Goal: Register for event/course

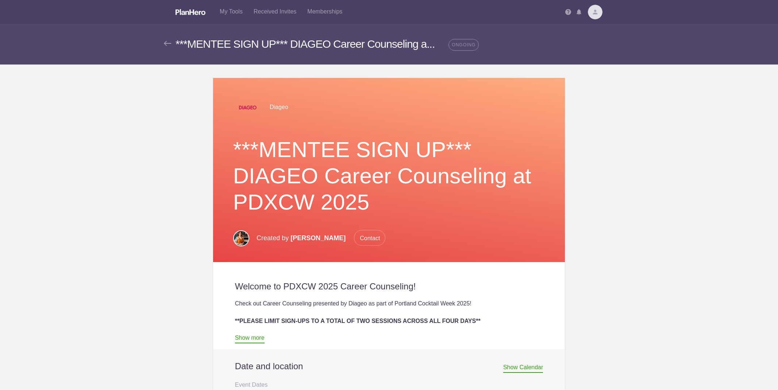
scroll to position [320, 0]
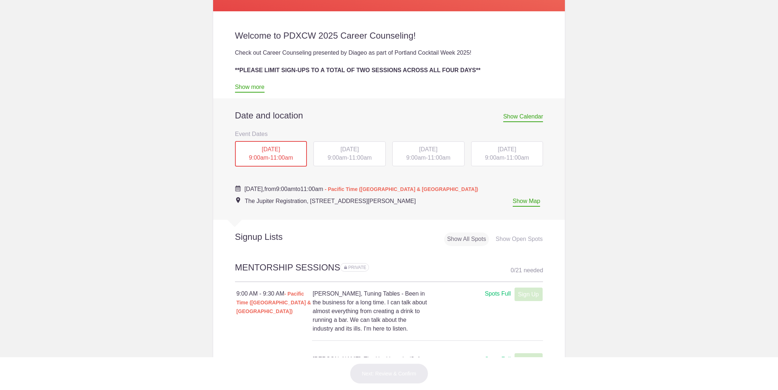
scroll to position [251, 0]
click at [344, 152] on div "[DATE] 9:00am - 11:00am" at bounding box center [349, 153] width 72 height 25
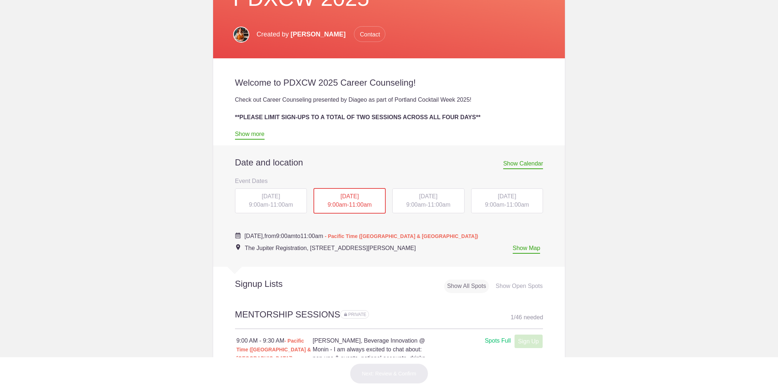
scroll to position [219, 0]
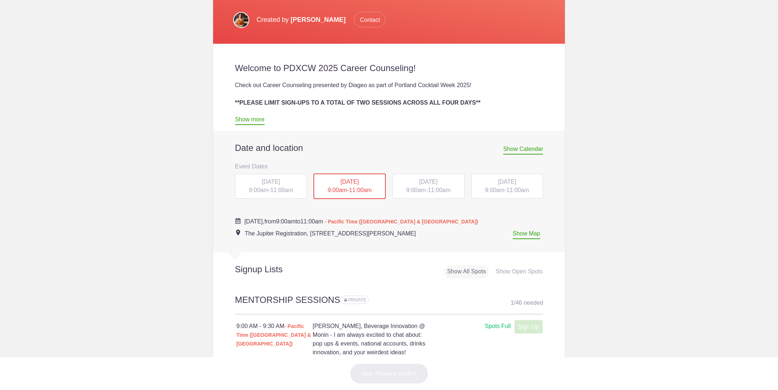
click at [506, 267] on div "Show Open Spots" at bounding box center [519, 271] width 53 height 13
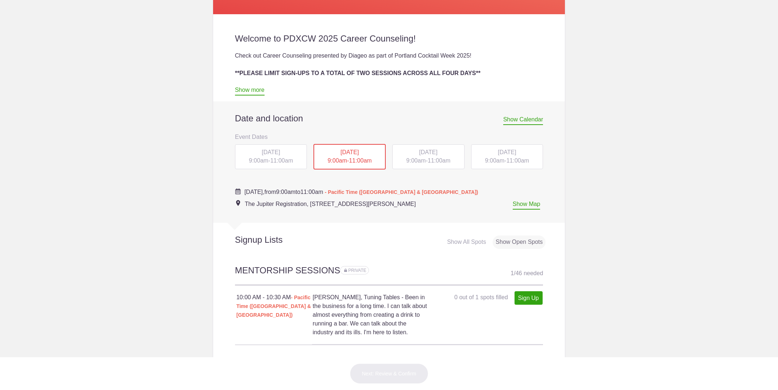
scroll to position [250, 0]
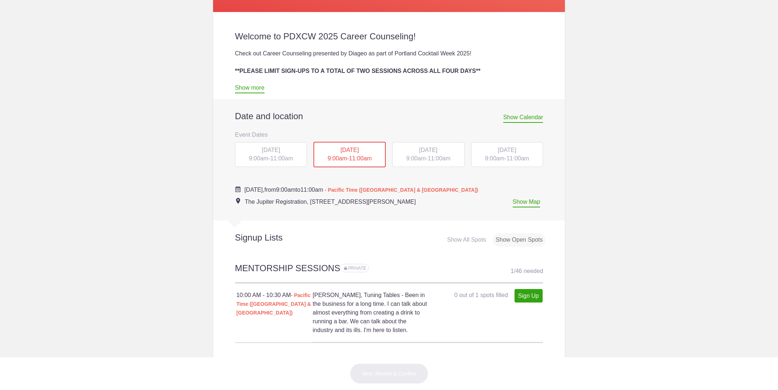
click at [411, 159] on span "9:00am" at bounding box center [415, 158] width 19 height 6
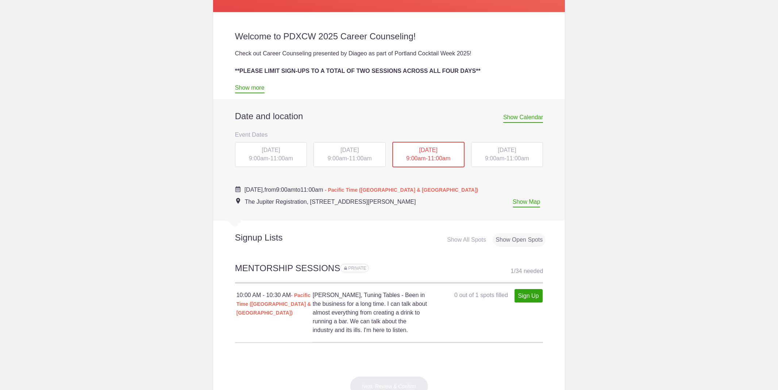
click at [506, 159] on div "[DATE] 9:00am - 11:00am" at bounding box center [507, 154] width 72 height 25
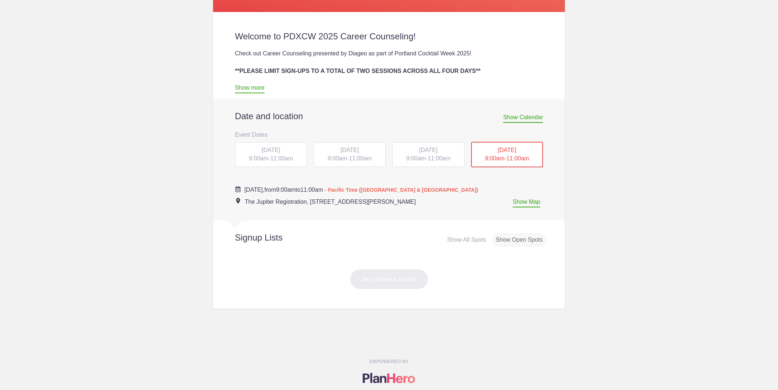
click at [459, 235] on div "Show All Spots" at bounding box center [466, 239] width 45 height 13
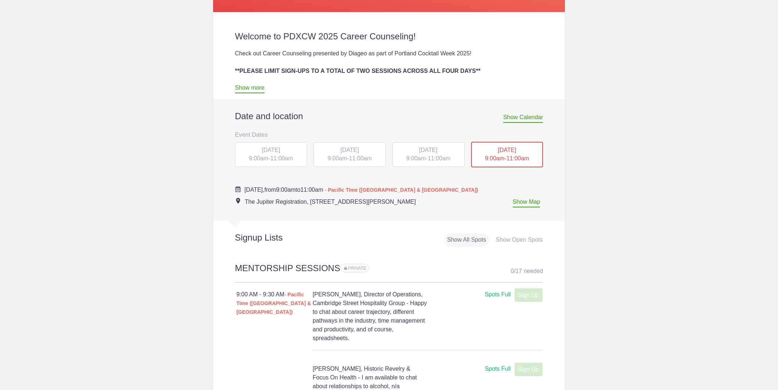
scroll to position [252, 0]
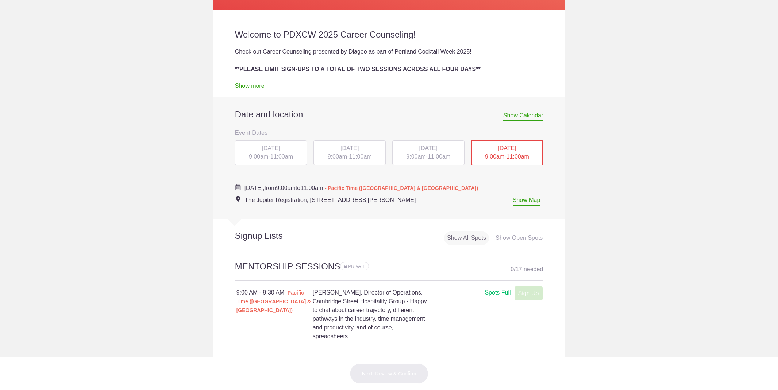
click at [426, 154] on div "[DATE] 9:00am - 11:00am" at bounding box center [428, 152] width 72 height 25
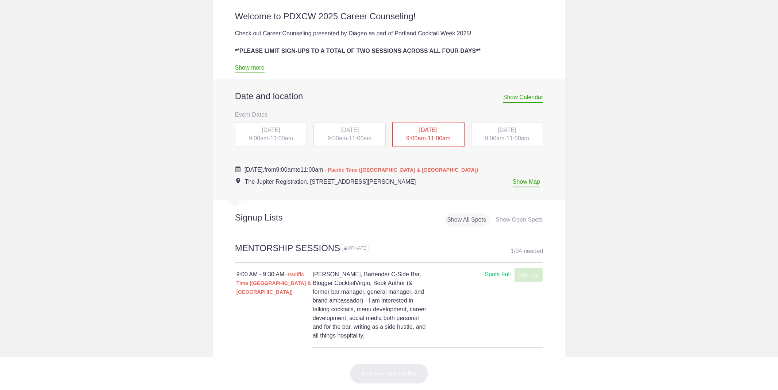
scroll to position [278, 0]
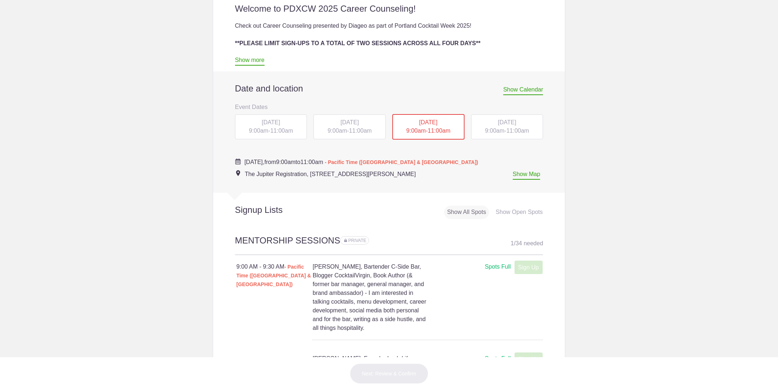
click at [359, 133] on div "[DATE] 9:00am - 11:00am" at bounding box center [349, 127] width 72 height 25
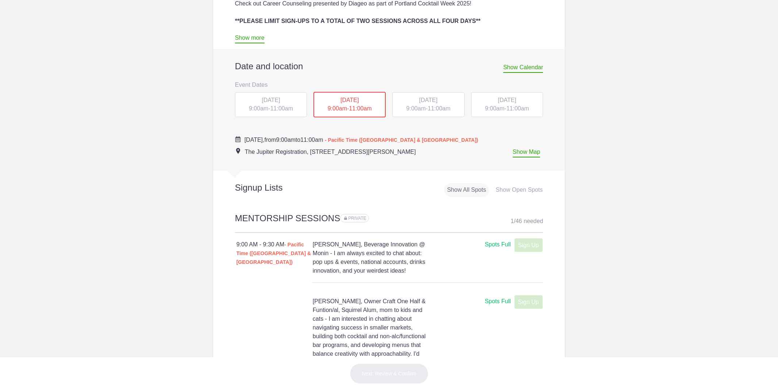
scroll to position [300, 0]
click at [260, 115] on div "[DATE] 9:00am - 11:00am" at bounding box center [271, 105] width 72 height 25
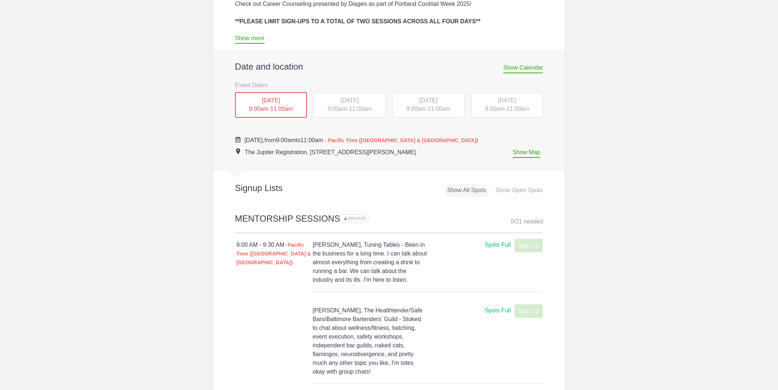
click at [340, 99] on span "[DATE]" at bounding box center [349, 100] width 18 height 6
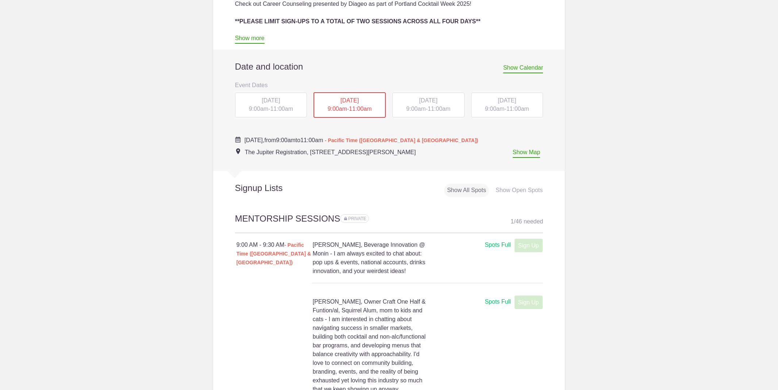
click at [439, 104] on div "[DATE] 9:00am - 11:00am" at bounding box center [428, 105] width 72 height 25
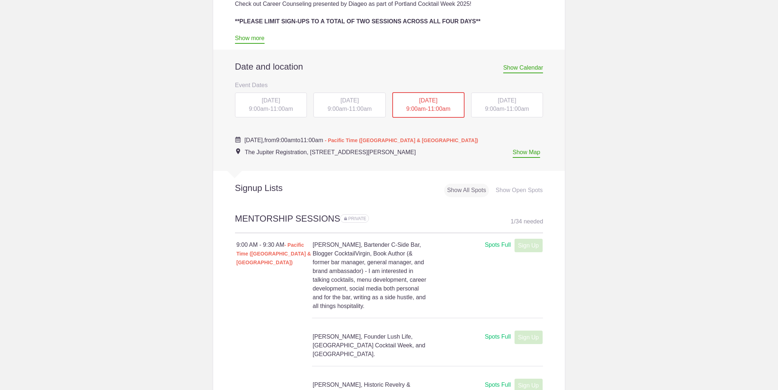
click at [498, 98] on span "[DATE]" at bounding box center [507, 100] width 18 height 6
